Goal: Information Seeking & Learning: Learn about a topic

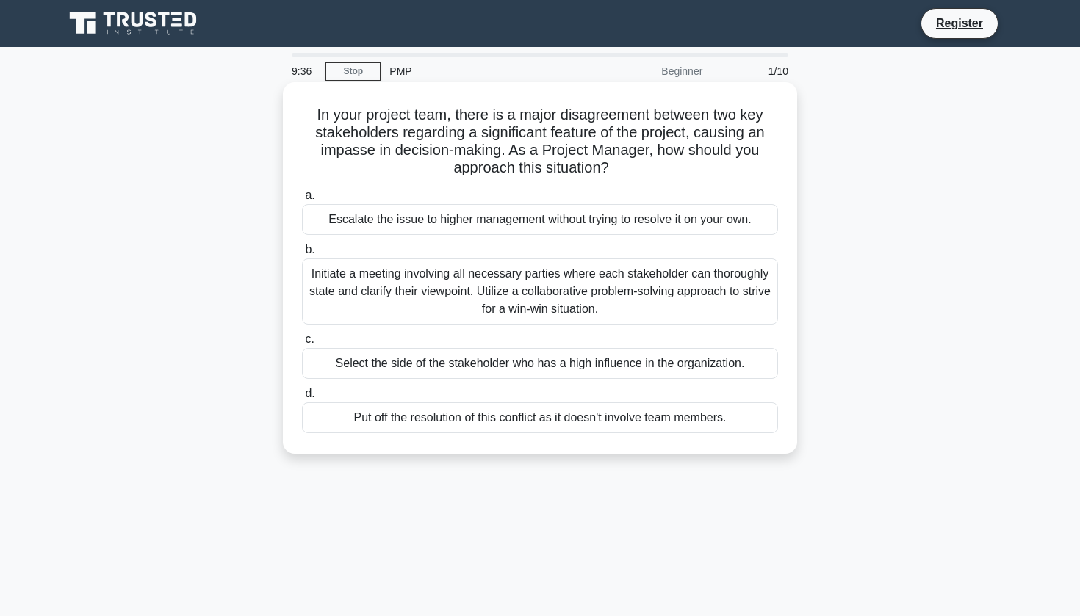
click at [516, 297] on div "Initiate a meeting involving all necessary parties where each stakeholder can t…" at bounding box center [540, 292] width 476 height 66
click at [302, 255] on input "b. Initiate a meeting involving all necessary parties where each stakeholder ca…" at bounding box center [302, 250] width 0 height 10
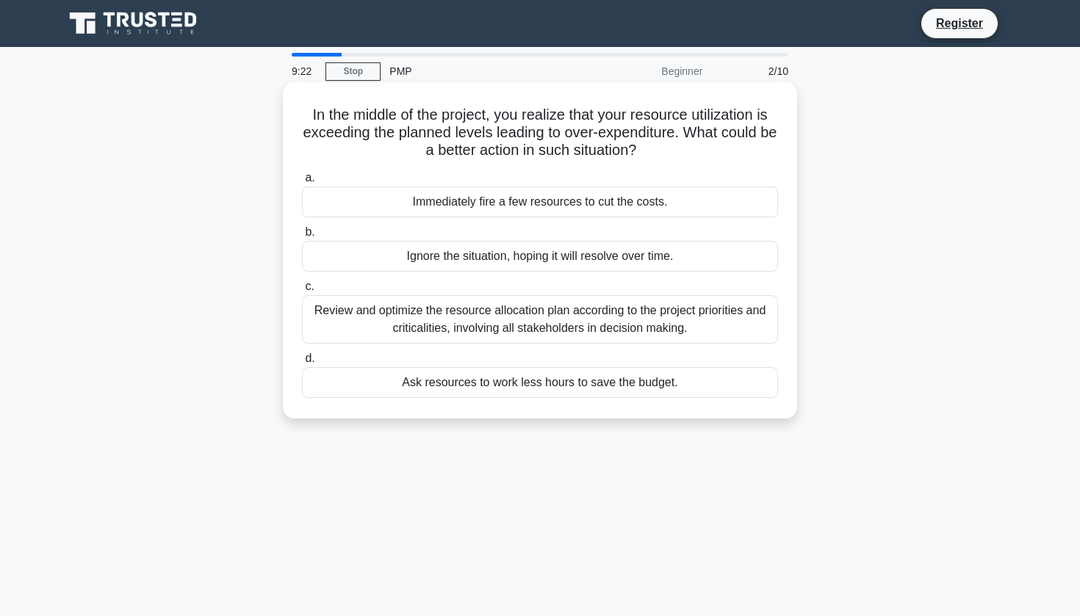
click at [575, 328] on div "Review and optimize the resource allocation plan according to the project prior…" at bounding box center [540, 319] width 476 height 48
click at [302, 292] on input "c. Review and optimize the resource allocation plan according to the project pr…" at bounding box center [302, 287] width 0 height 10
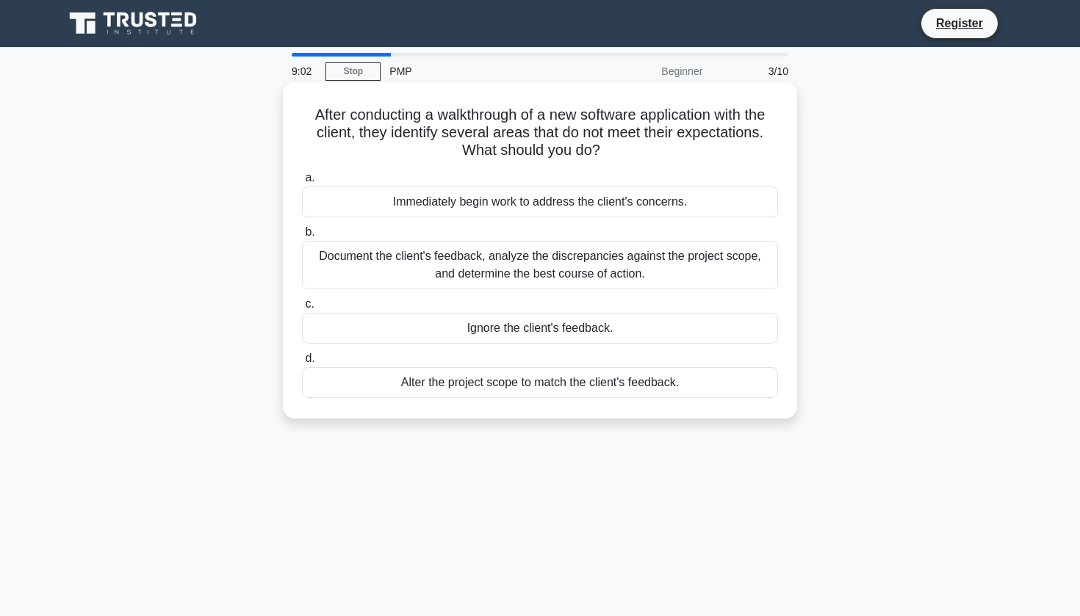
click at [587, 276] on div "Document the client's feedback, analyze the discrepancies against the project s…" at bounding box center [540, 265] width 476 height 48
click at [302, 237] on input "b. Document the client's feedback, analyze the discrepancies against the projec…" at bounding box center [302, 233] width 0 height 10
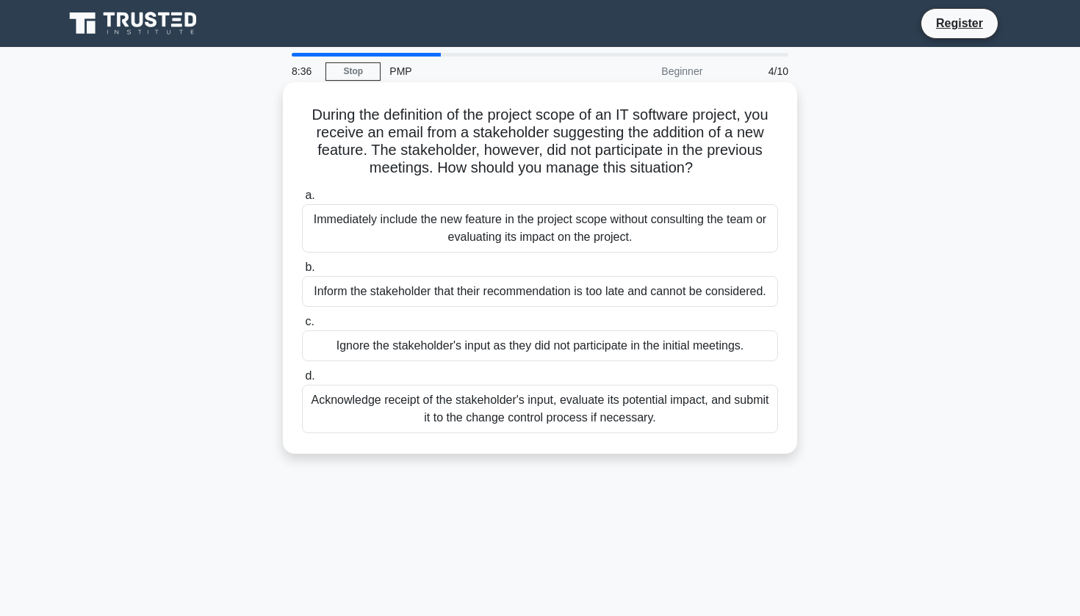
click at [457, 412] on div "Acknowledge receipt of the stakeholder's input, evaluate its potential impact, …" at bounding box center [540, 409] width 476 height 48
click at [302, 381] on input "d. Acknowledge receipt of the stakeholder's input, evaluate its potential impac…" at bounding box center [302, 377] width 0 height 10
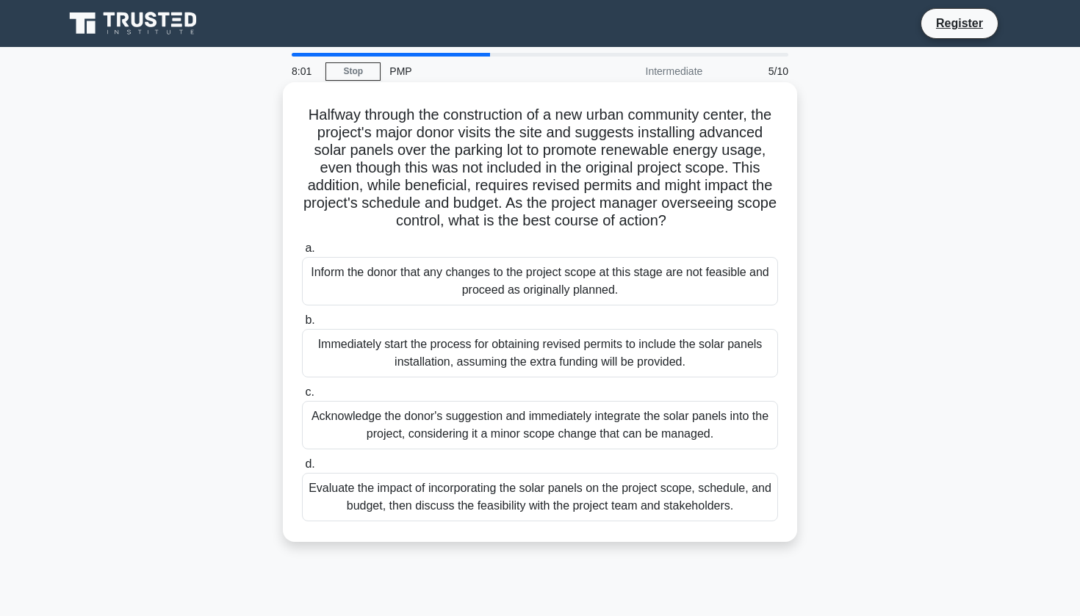
click at [463, 486] on div "Evaluate the impact of incorporating the solar panels on the project scope, sch…" at bounding box center [540, 497] width 476 height 48
click at [302, 470] on input "d. Evaluate the impact of incorporating the solar panels on the project scope, …" at bounding box center [302, 465] width 0 height 10
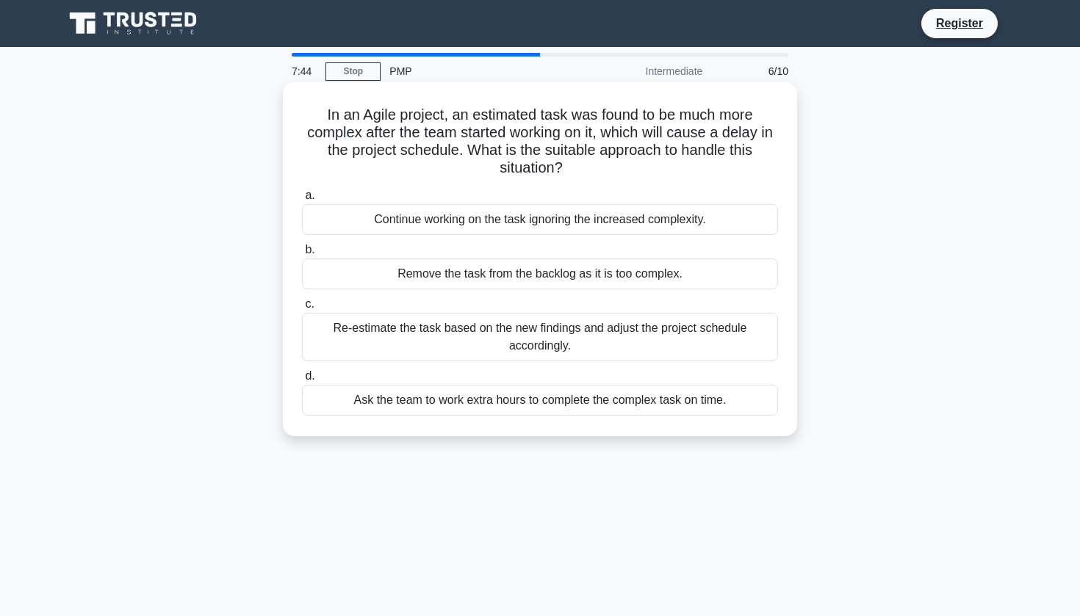
click at [531, 340] on div "Re-estimate the task based on the new findings and adjust the project schedule …" at bounding box center [540, 337] width 476 height 48
click at [302, 309] on input "c. Re-estimate the task based on the new findings and adjust the project schedu…" at bounding box center [302, 305] width 0 height 10
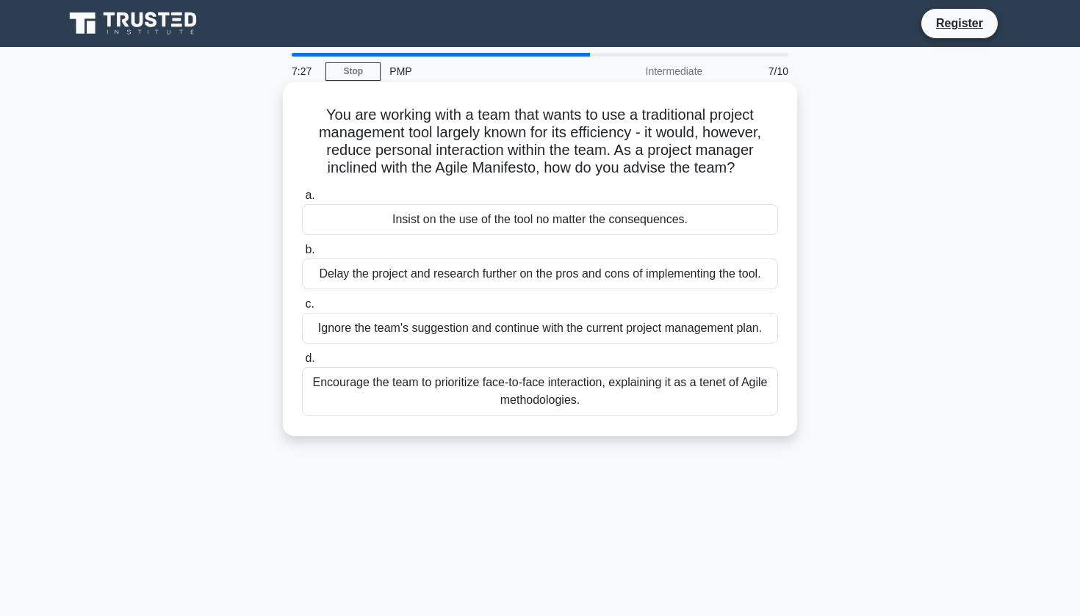
click at [514, 404] on div "Encourage the team to prioritize face-to-face interaction, explaining it as a t…" at bounding box center [540, 391] width 476 height 48
click at [302, 364] on input "d. Encourage the team to prioritize face-to-face interaction, explaining it as …" at bounding box center [302, 359] width 0 height 10
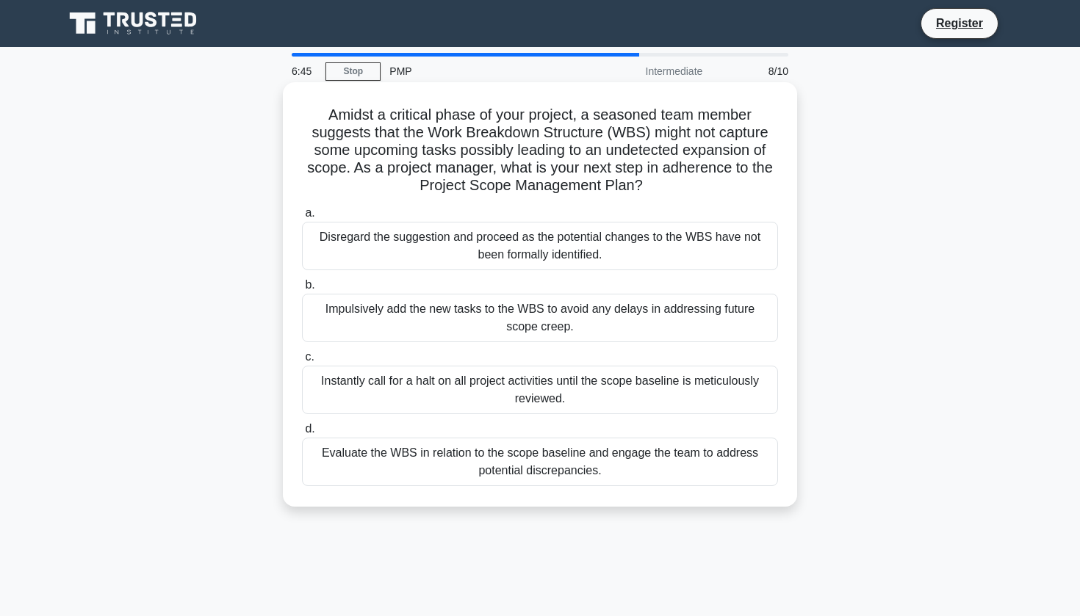
click at [401, 458] on div "Evaluate the WBS in relation to the scope baseline and engage the team to addre…" at bounding box center [540, 462] width 476 height 48
click at [302, 434] on input "d. Evaluate the WBS in relation to the scope baseline and engage the team to ad…" at bounding box center [302, 430] width 0 height 10
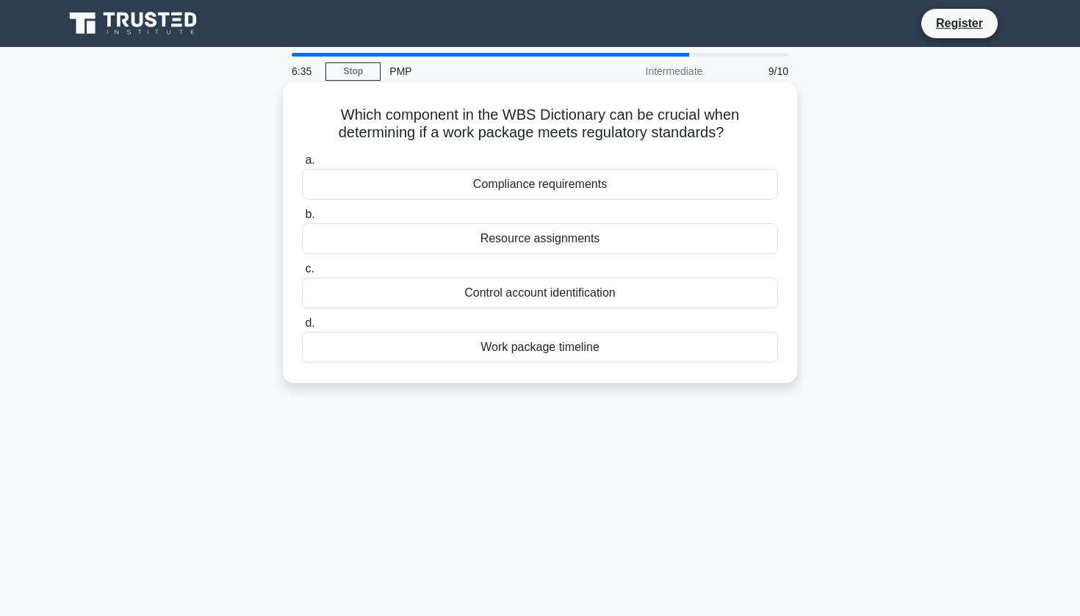
click at [544, 357] on div "Work package timeline" at bounding box center [540, 347] width 476 height 31
click at [302, 328] on input "d. Work package timeline" at bounding box center [302, 324] width 0 height 10
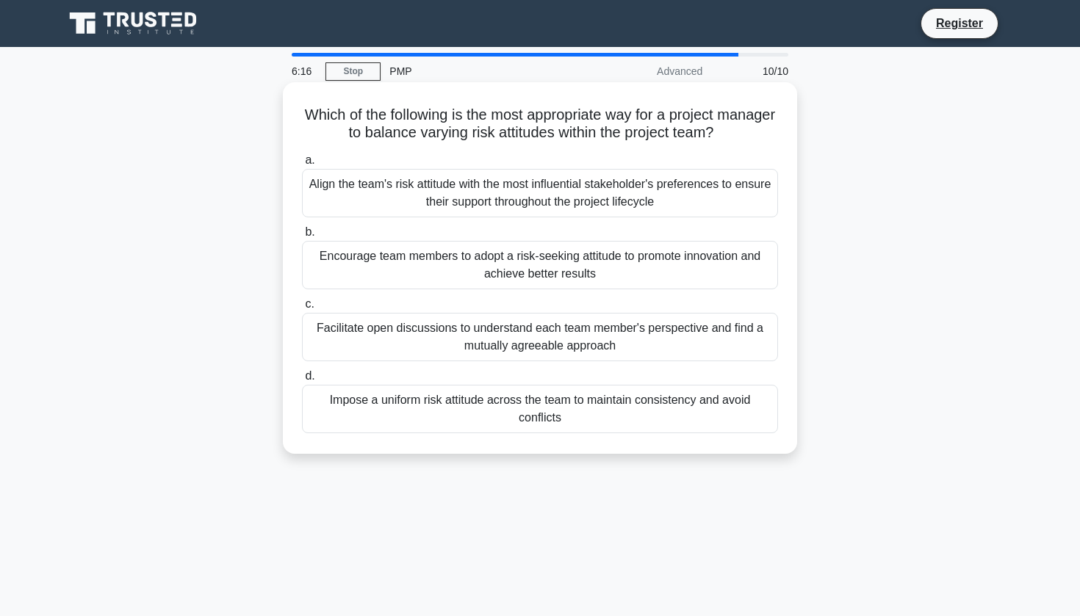
click at [536, 343] on div "Facilitate open discussions to understand each team member's perspective and fi…" at bounding box center [540, 337] width 476 height 48
click at [302, 309] on input "c. Facilitate open discussions to understand each team member's perspective and…" at bounding box center [302, 305] width 0 height 10
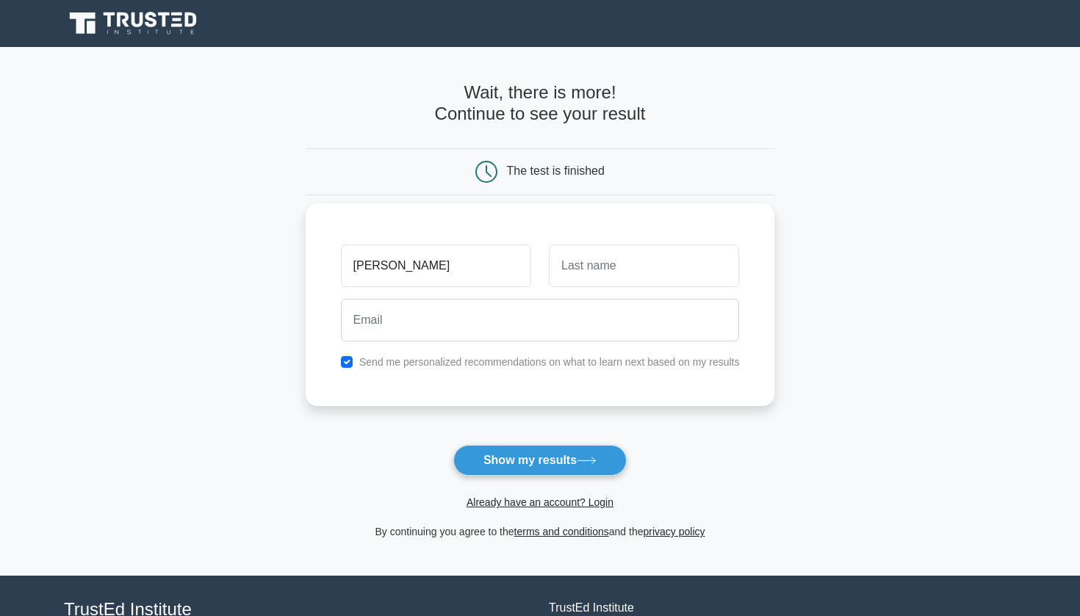
type input "[PERSON_NAME]"
type input "M"
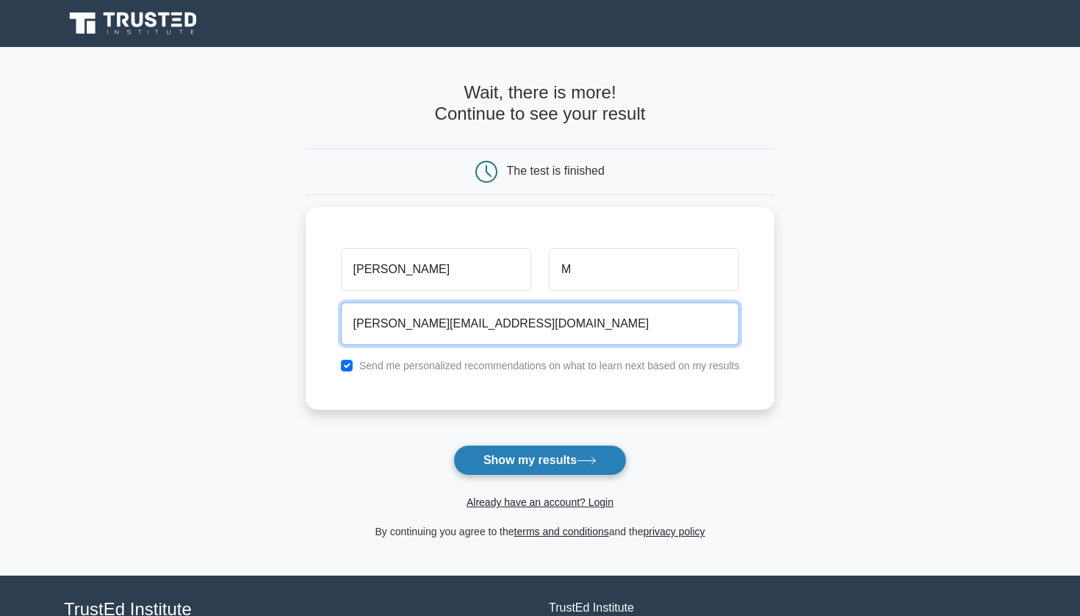
type input "[PERSON_NAME][EMAIL_ADDRESS][DOMAIN_NAME]"
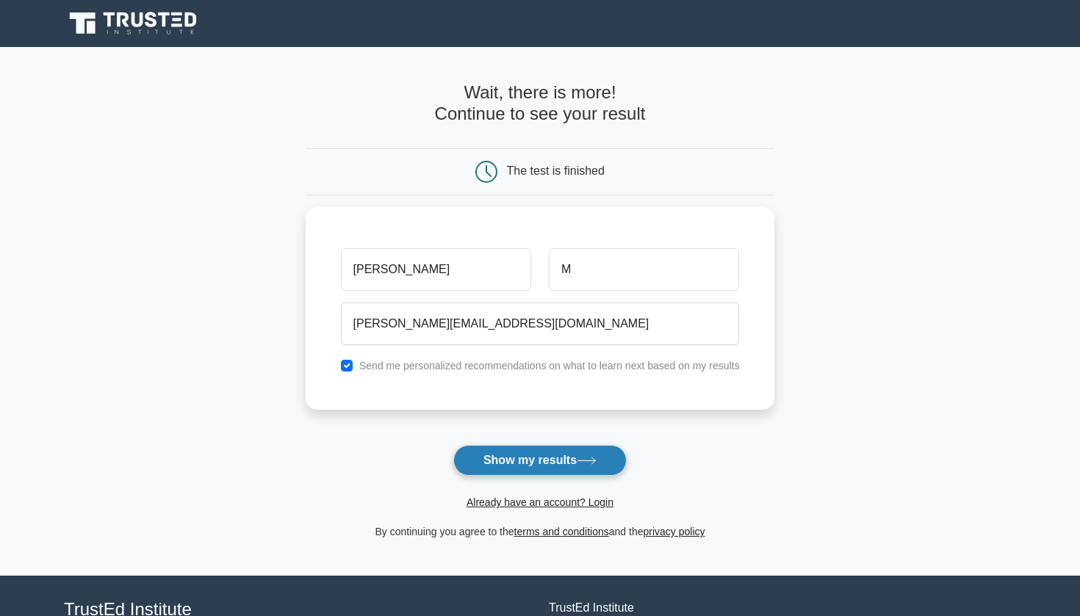
click at [560, 459] on button "Show my results" at bounding box center [539, 460] width 173 height 31
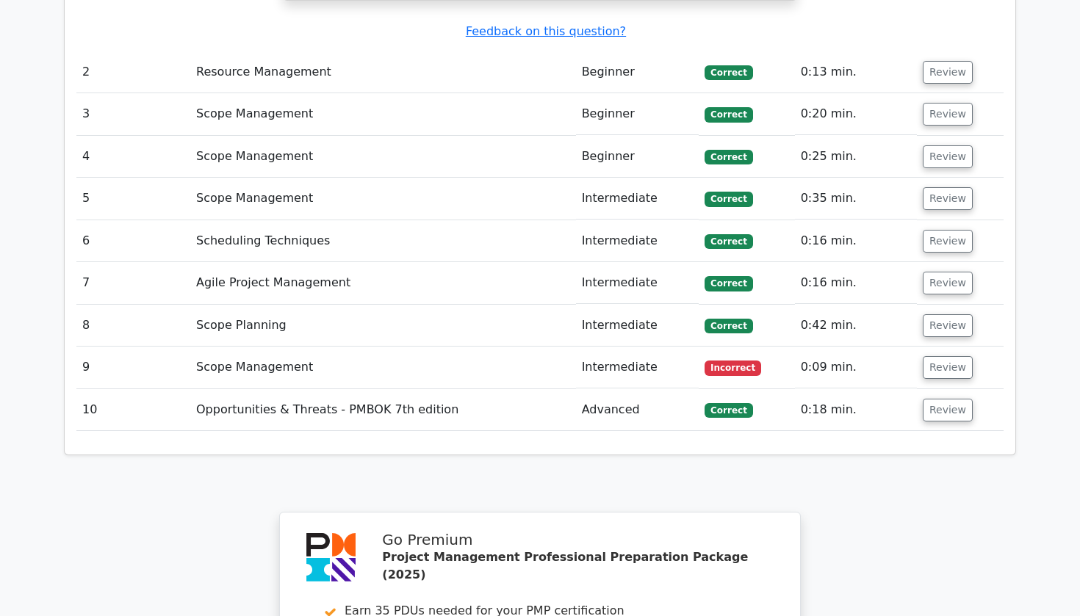
scroll to position [2076, 0]
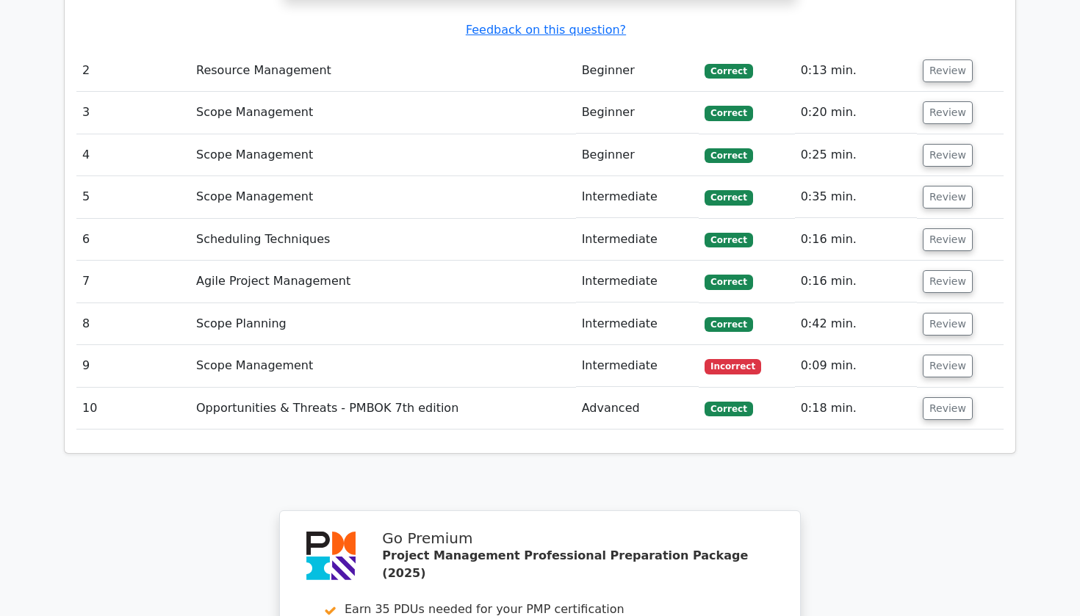
click at [382, 345] on td "Scope Management" at bounding box center [383, 366] width 386 height 42
click at [953, 355] on button "Review" at bounding box center [948, 366] width 50 height 23
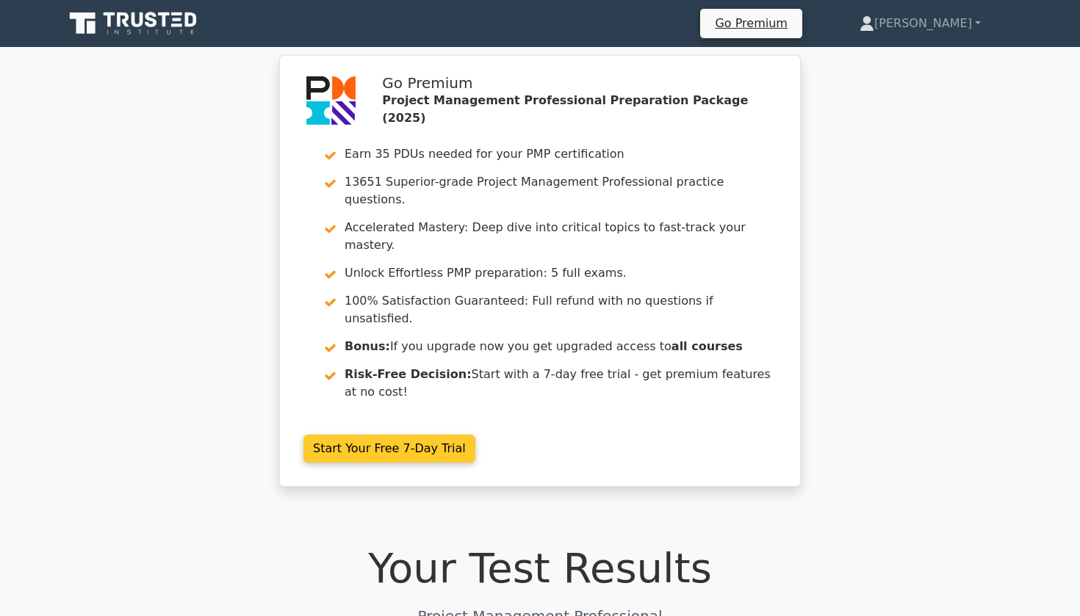
scroll to position [0, 0]
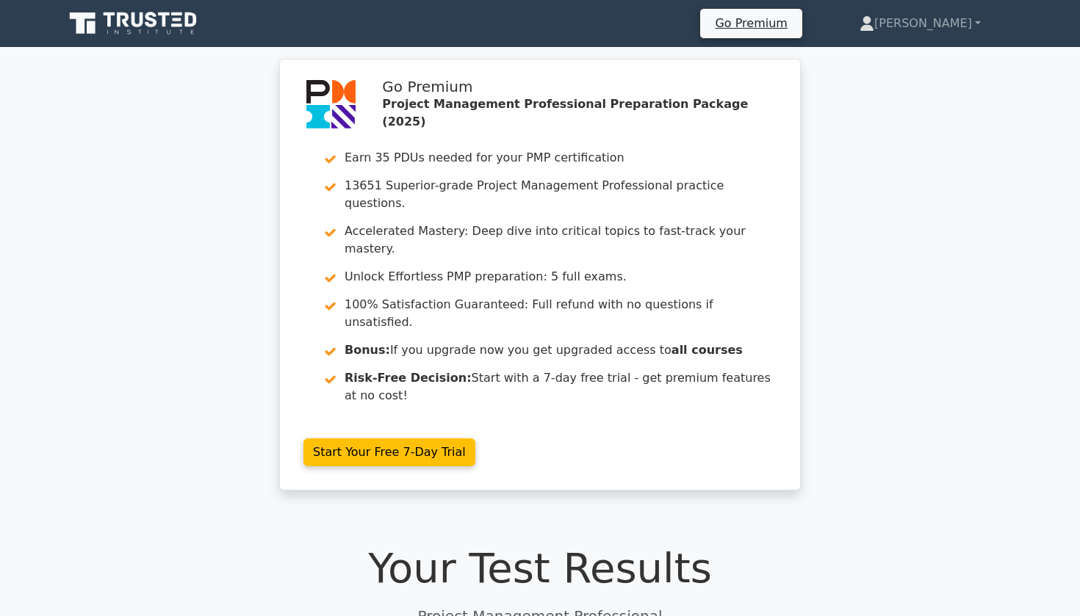
click at [172, 24] on icon at bounding box center [134, 24] width 141 height 28
